Goal: Transaction & Acquisition: Download file/media

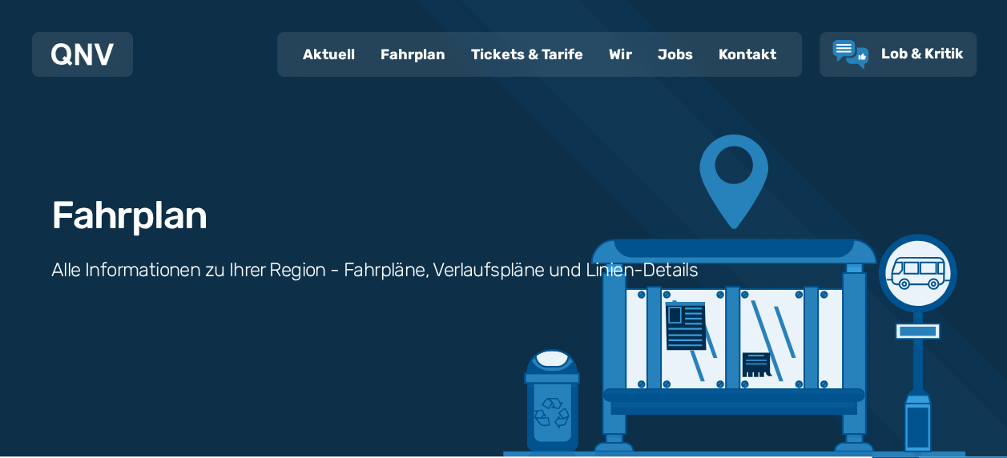
scroll to position [401, 0]
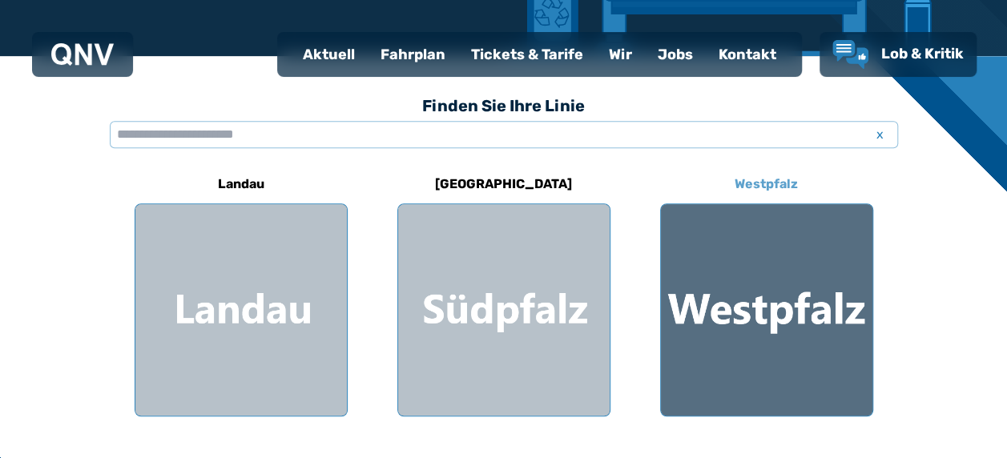
click at [769, 309] on div at bounding box center [767, 310] width 212 height 212
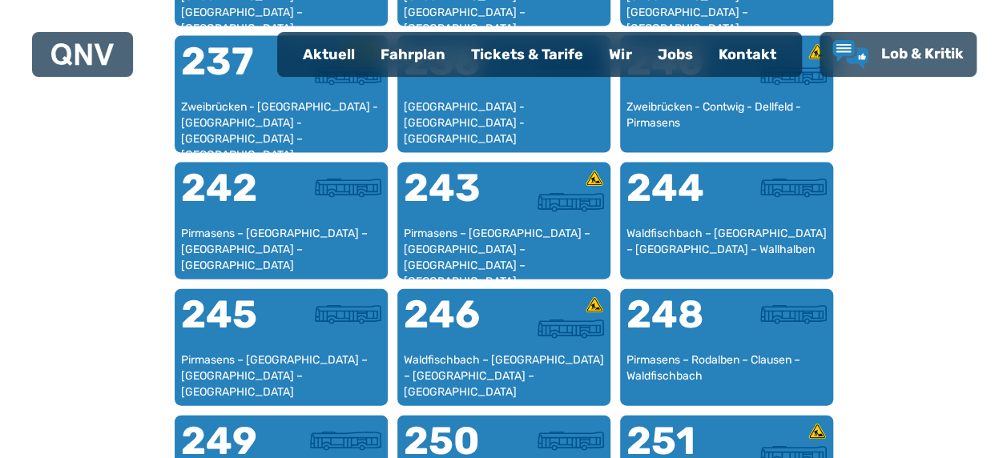
scroll to position [2097, 0]
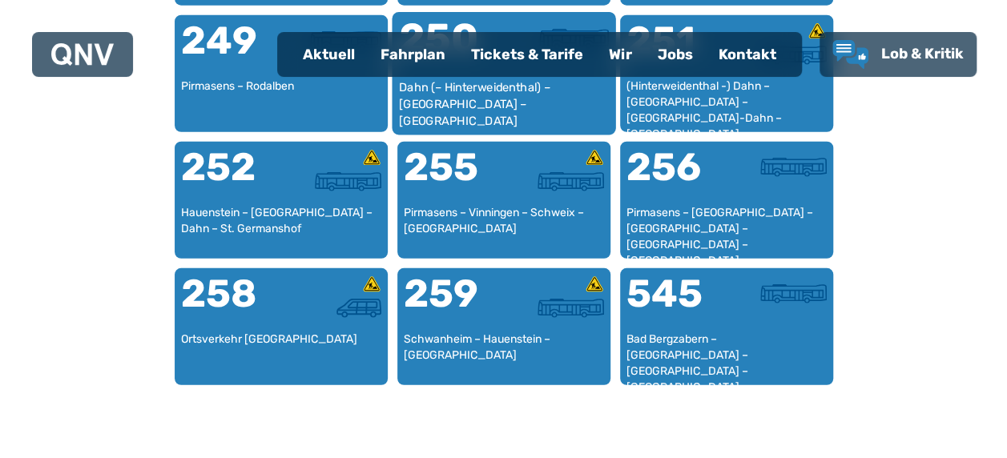
click at [532, 83] on div "Dahn (– Hinterweidenthal) – [GEOGRAPHIC_DATA] – [GEOGRAPHIC_DATA]" at bounding box center [503, 103] width 211 height 49
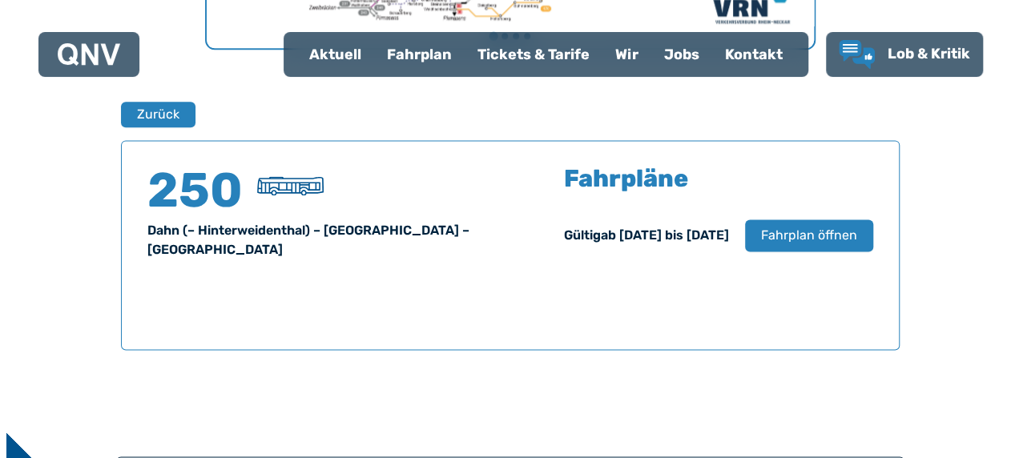
scroll to position [1056, 0]
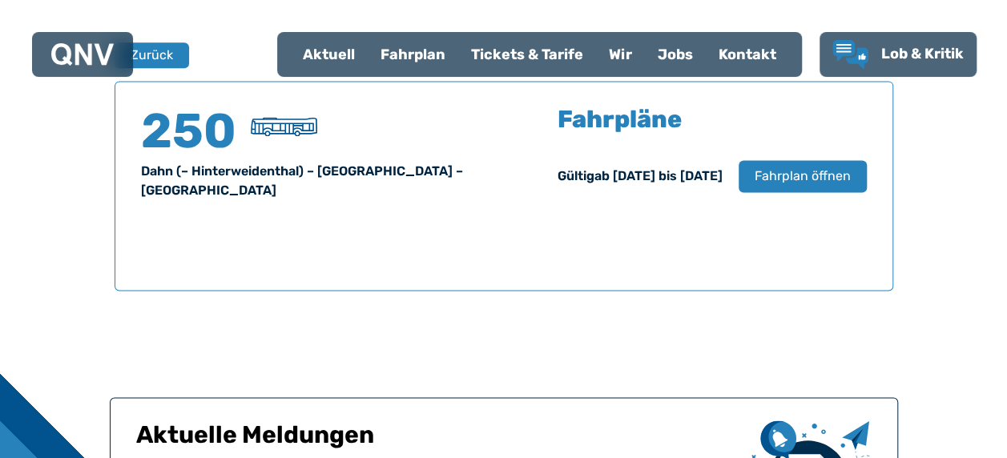
click at [850, 157] on div "Fahrpläne Gültig ab [DATE] bis [DATE] Fahrplan öffnen" at bounding box center [712, 158] width 309 height 103
click at [842, 170] on span "Fahrplan öffnen" at bounding box center [802, 176] width 98 height 19
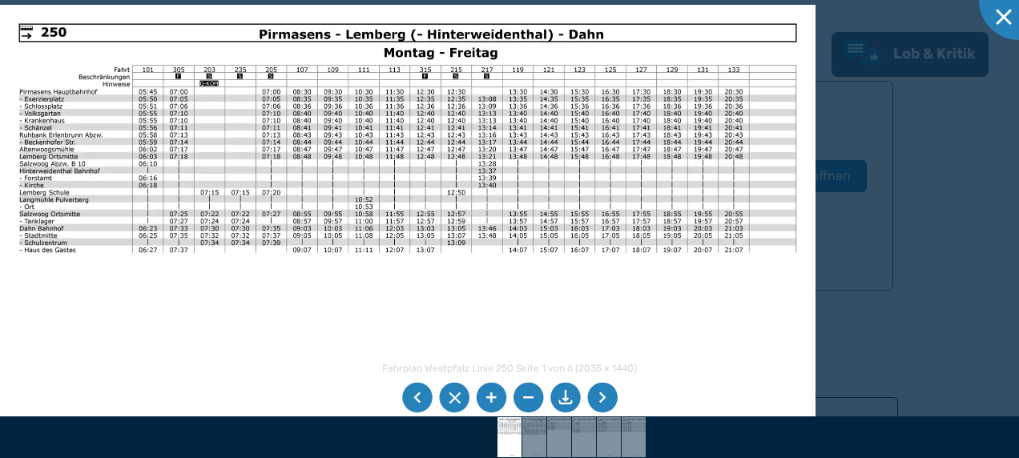
click at [559, 402] on li at bounding box center [566, 398] width 30 height 30
